Goal: Find specific page/section: Find specific page/section

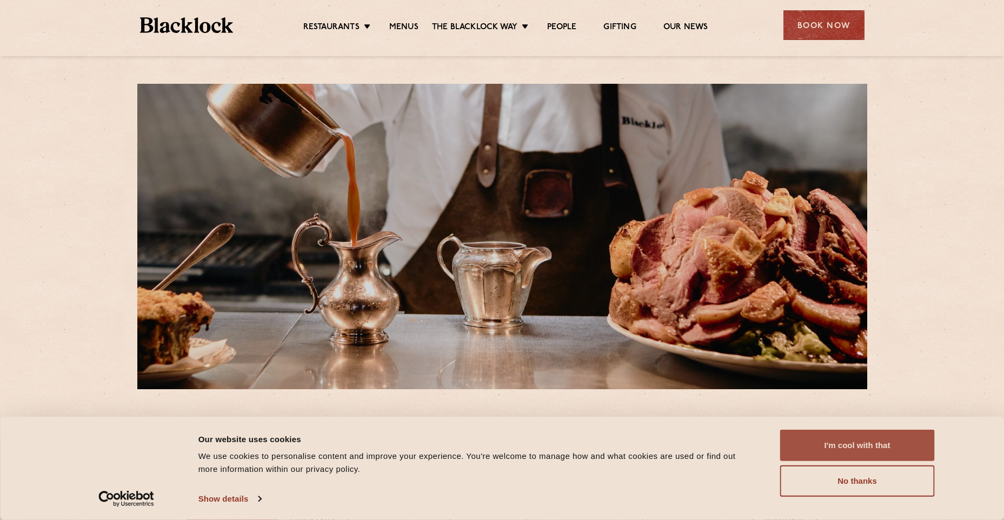
click at [827, 443] on button "I'm cool with that" at bounding box center [857, 445] width 155 height 31
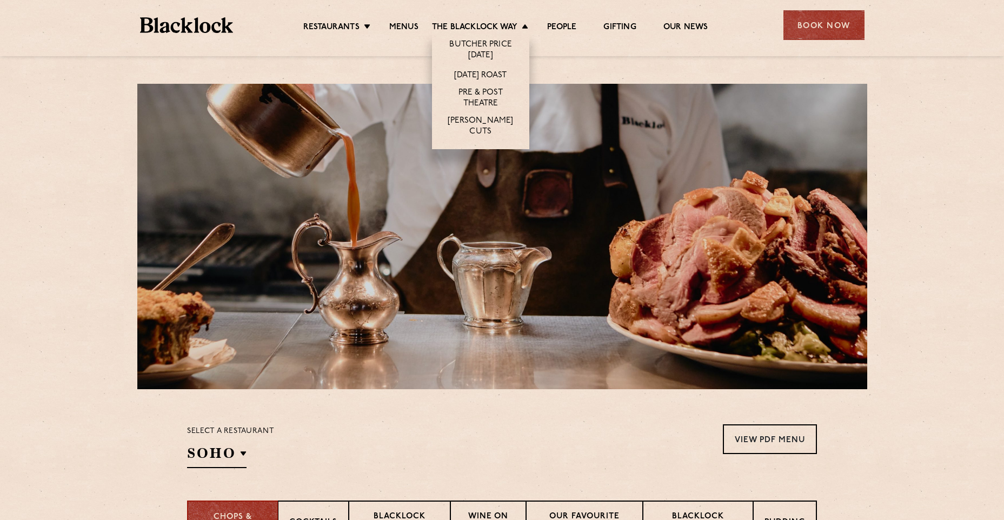
click at [459, 68] on li "[DATE] Roast" at bounding box center [480, 75] width 97 height 20
click at [458, 72] on link "[DATE] Roast" at bounding box center [480, 76] width 52 height 12
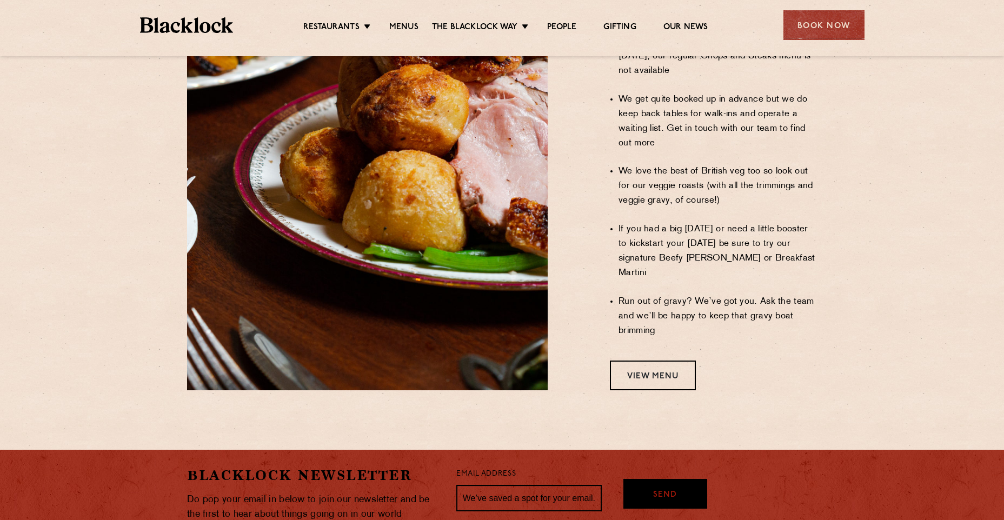
scroll to position [965, 0]
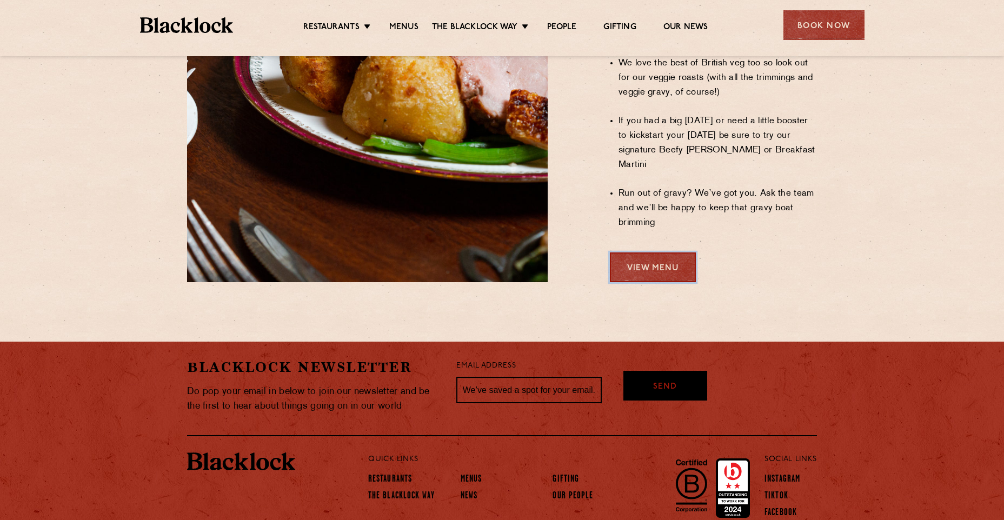
click at [657, 253] on link "View Menu" at bounding box center [653, 268] width 86 height 30
